Goal: Book appointment/travel/reservation

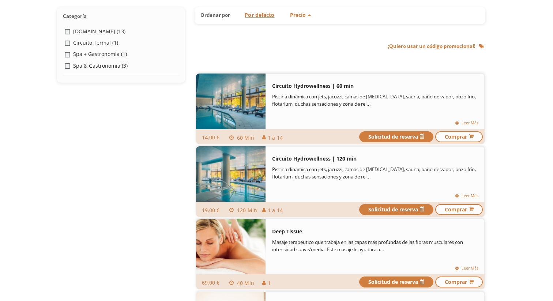
click at [108, 64] on label "Spa & Gastronomía (3)" at bounding box center [100, 66] width 55 height 8
